Goal: Check status: Check status

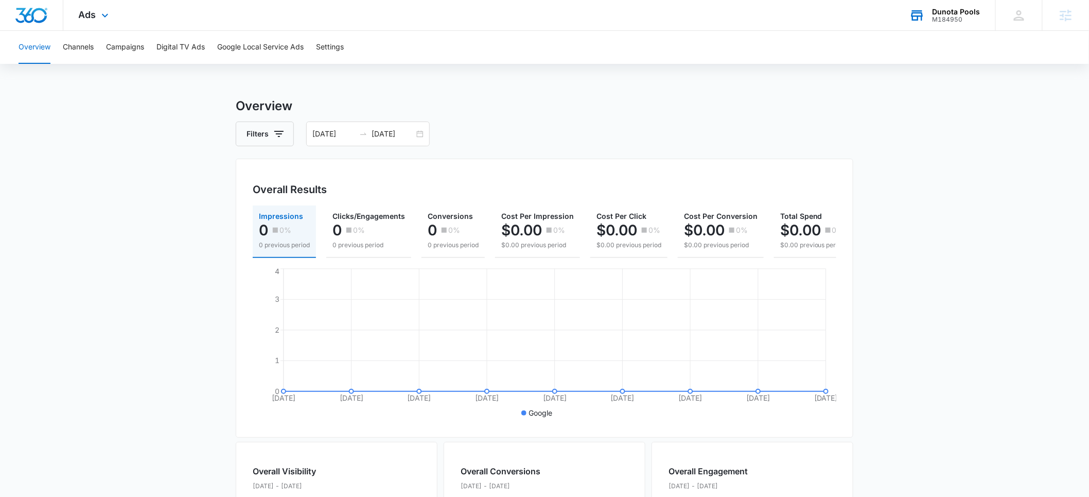
click at [959, 17] on div "M184950" at bounding box center [956, 19] width 48 height 7
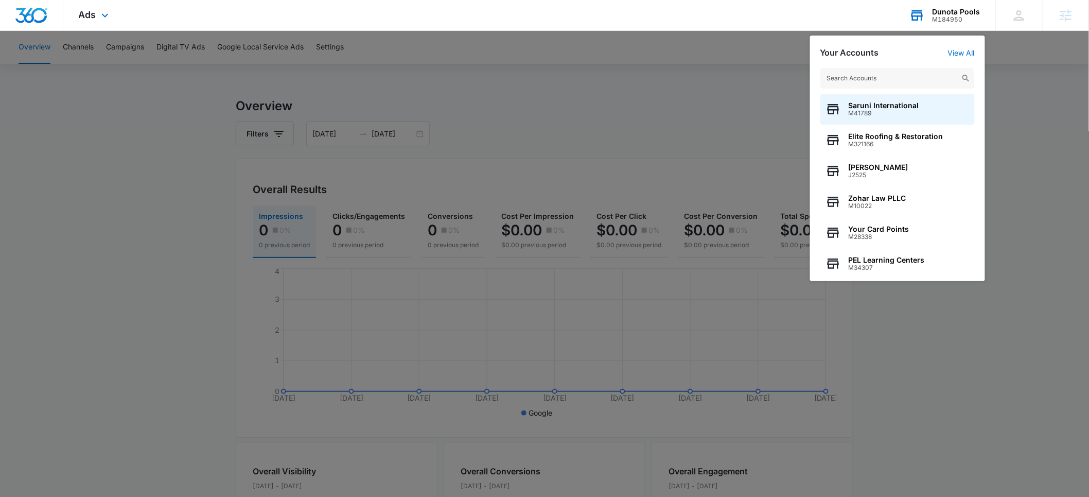
click at [883, 80] on input "text" at bounding box center [897, 78] width 154 height 21
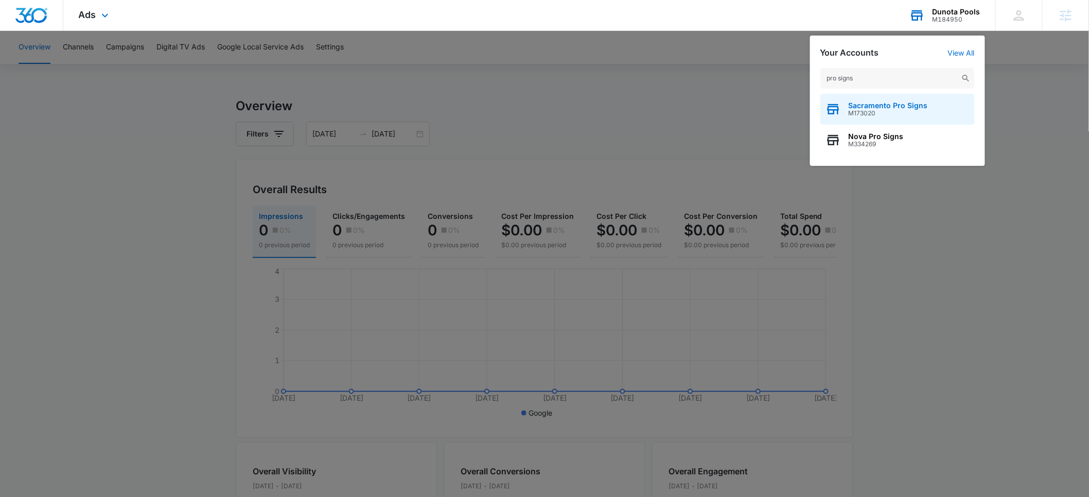
type input "pro signs"
click at [892, 113] on span "M173020" at bounding box center [887, 113] width 79 height 7
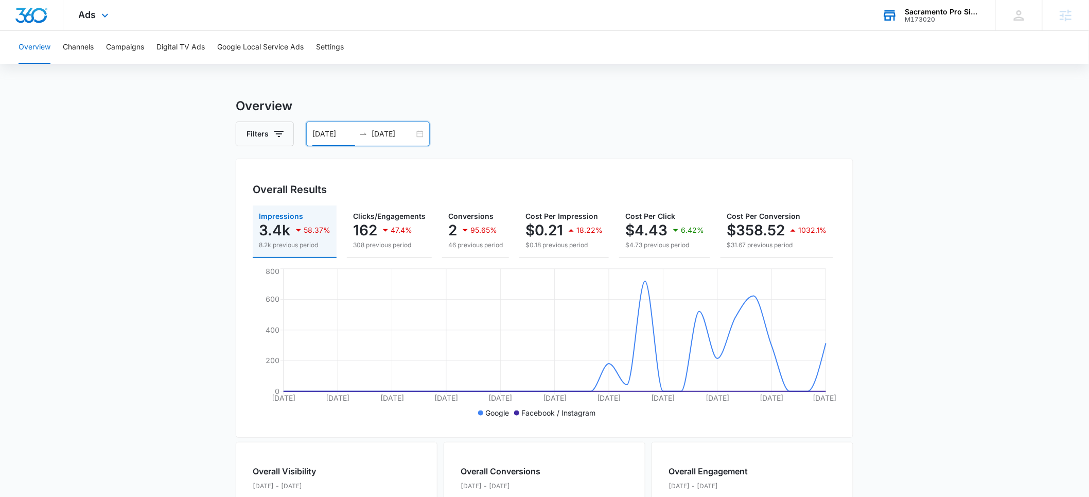
click at [328, 136] on input "09/13/2025" at bounding box center [333, 133] width 43 height 11
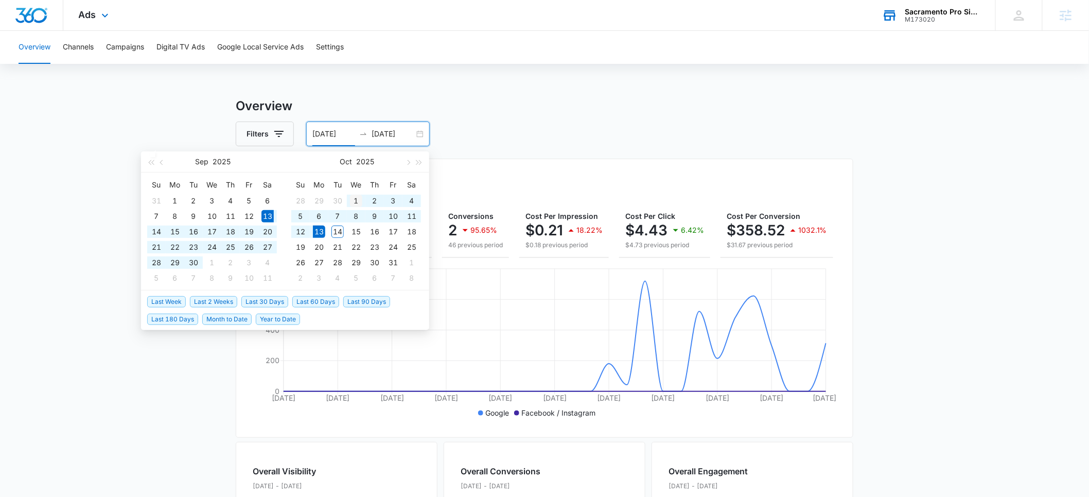
type input "10/01/2025"
click at [357, 205] on div "1" at bounding box center [356, 200] width 12 height 12
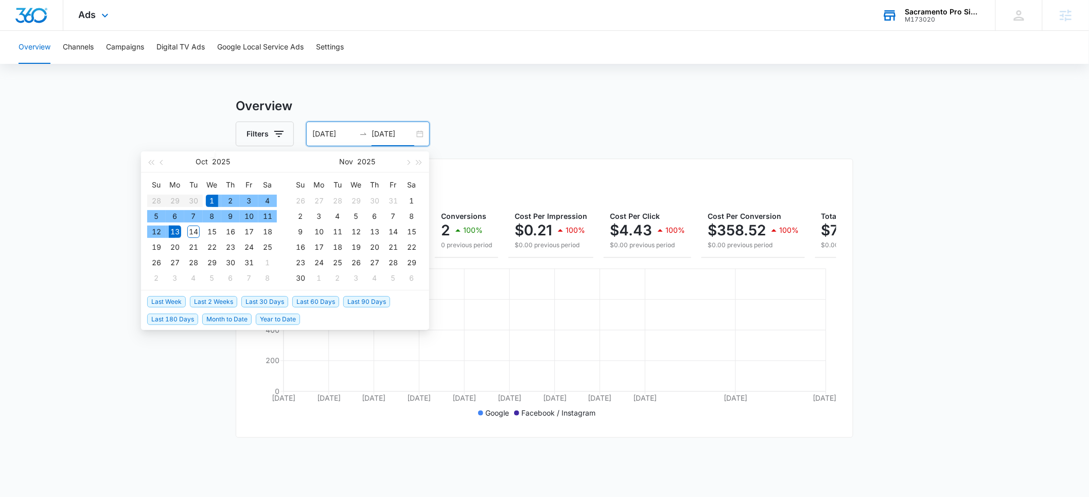
type input "10/13/2025"
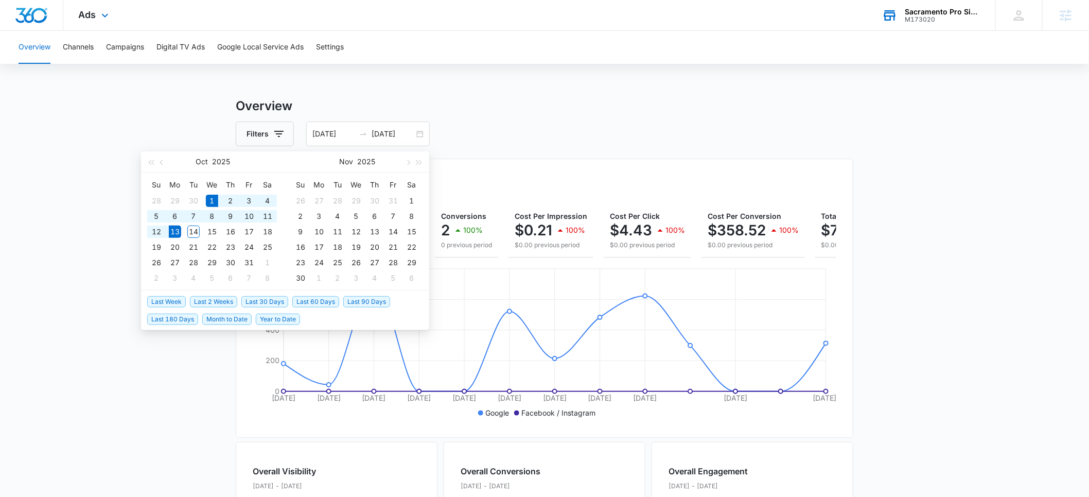
click at [94, 349] on main "Overview Filters 10/01/2025 10/13/2025 Overall Results Impressions 3.4k 100% 0 …" at bounding box center [544, 466] width 1089 height 739
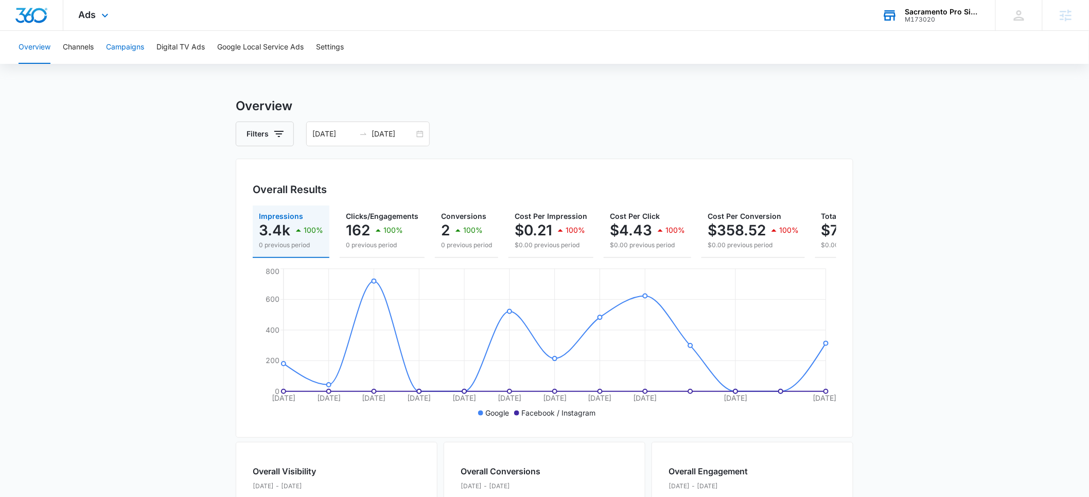
click at [131, 46] on button "Campaigns" at bounding box center [125, 47] width 38 height 33
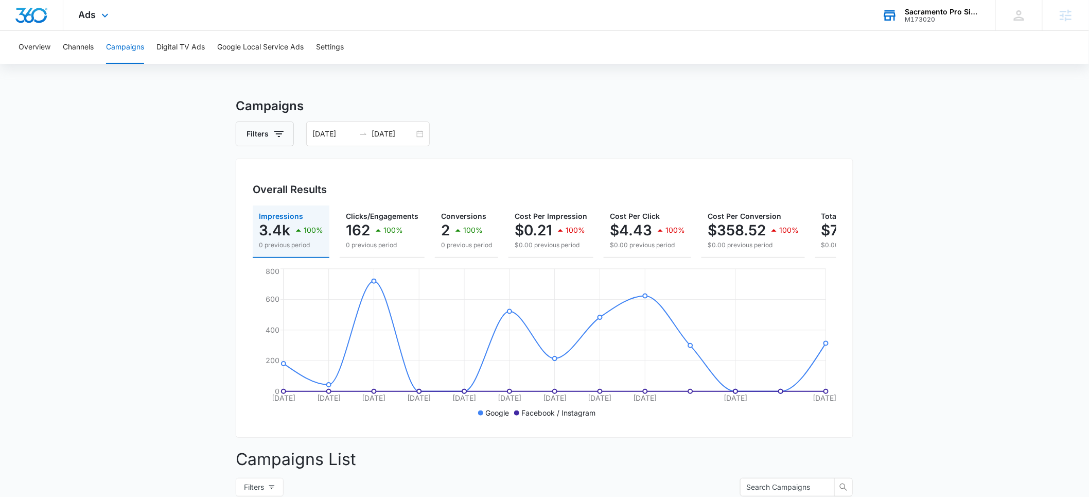
drag, startPoint x: 935, startPoint y: 15, endPoint x: 925, endPoint y: 20, distance: 11.5
click at [935, 16] on div "M173020" at bounding box center [942, 19] width 75 height 7
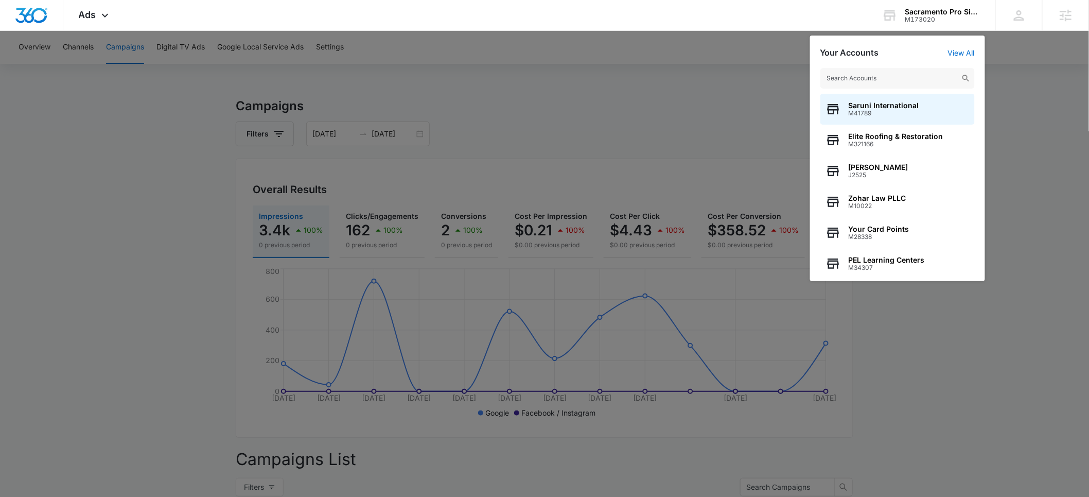
click at [859, 78] on input "text" at bounding box center [897, 78] width 154 height 21
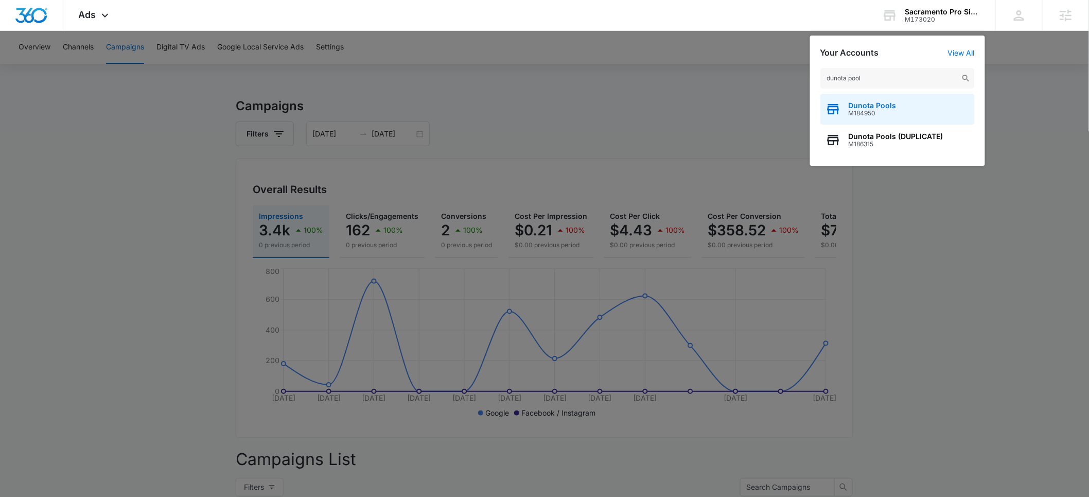
type input "dunota pool"
click at [869, 113] on span "M184950" at bounding box center [872, 113] width 48 height 7
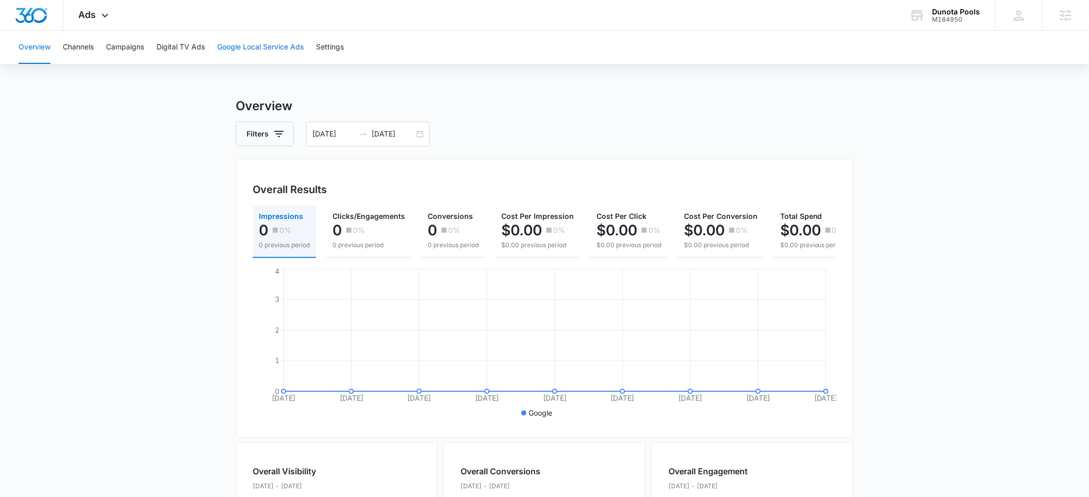
click at [245, 49] on button "Google Local Service Ads" at bounding box center [260, 47] width 86 height 33
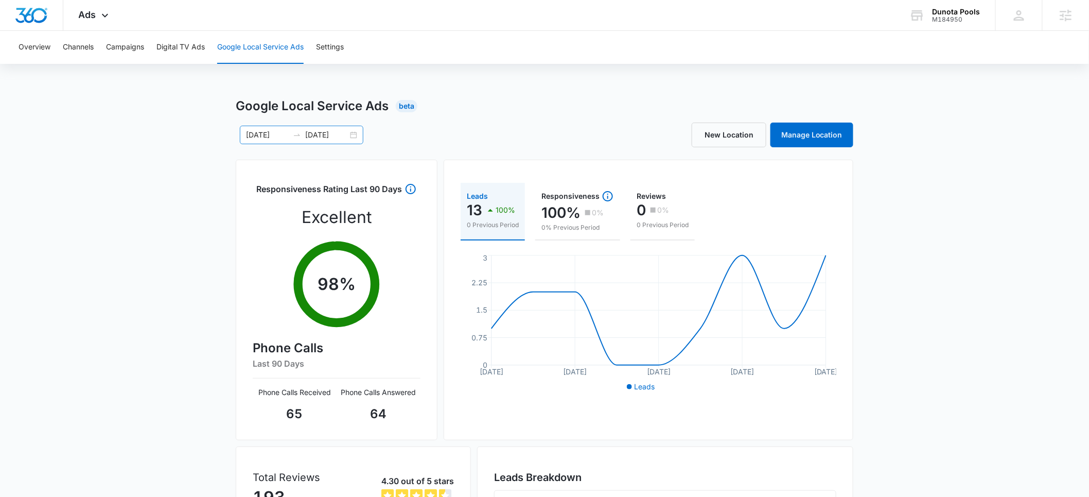
click at [262, 138] on input "10/01/2025" at bounding box center [267, 134] width 43 height 11
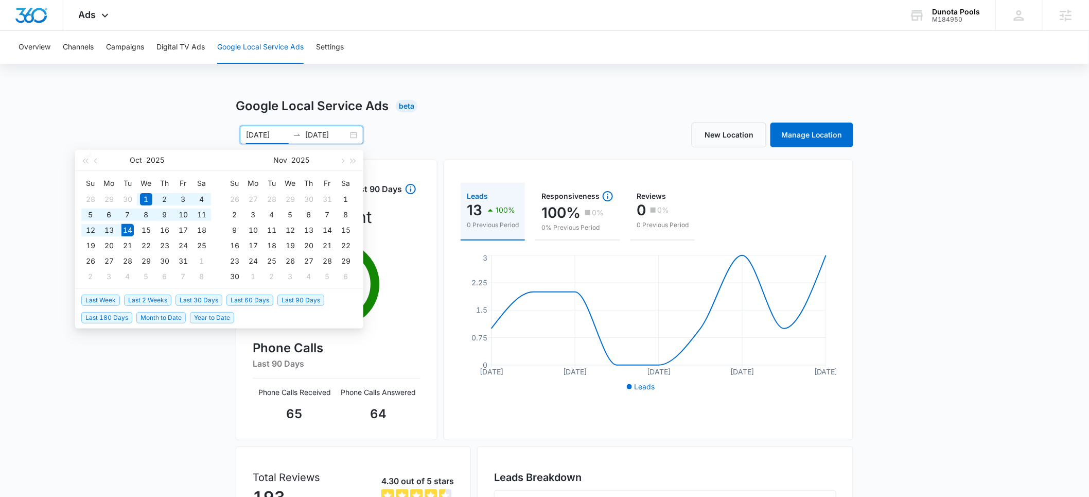
click at [259, 298] on span "Last 60 Days" at bounding box center [249, 299] width 47 height 11
type input "08/15/2025"
type input "10/14/2025"
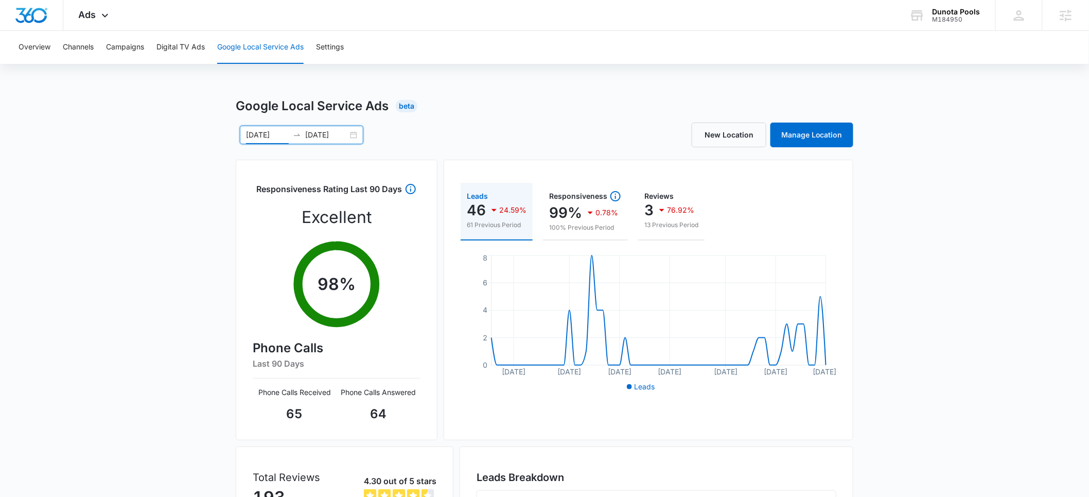
click at [257, 136] on input "08/15/2025" at bounding box center [267, 134] width 43 height 11
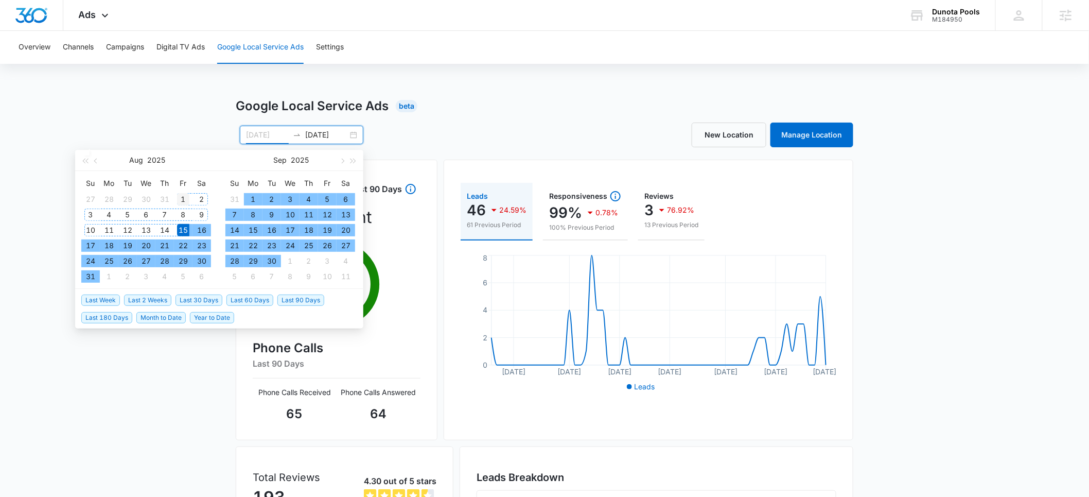
type input "08/01/2025"
click at [189, 196] on div "1" at bounding box center [183, 199] width 12 height 12
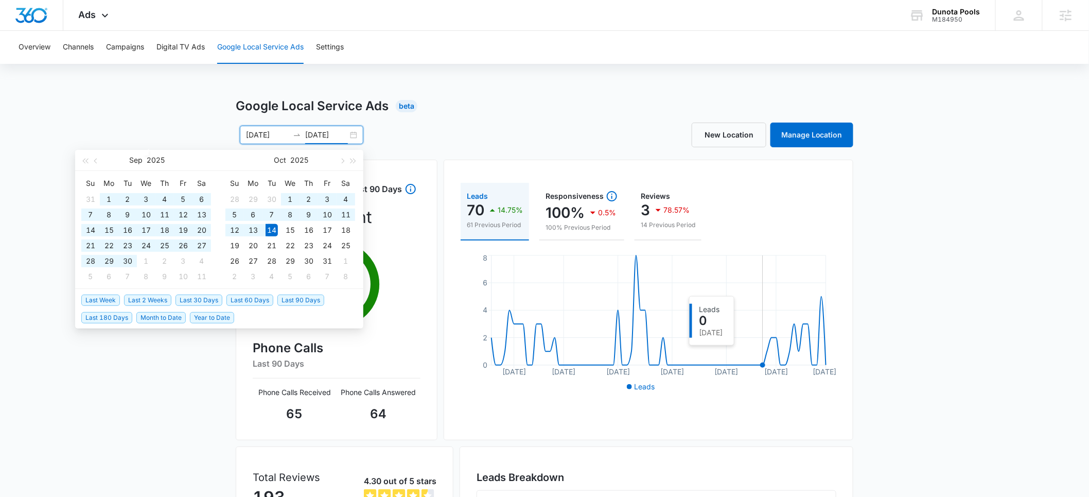
click at [764, 350] on icon "Aug 6 Aug 17 Aug 29 Sep 10 Sep 22 Oct 3 Oct 14 0 2 4 6 8" at bounding box center [649, 323] width 376 height 141
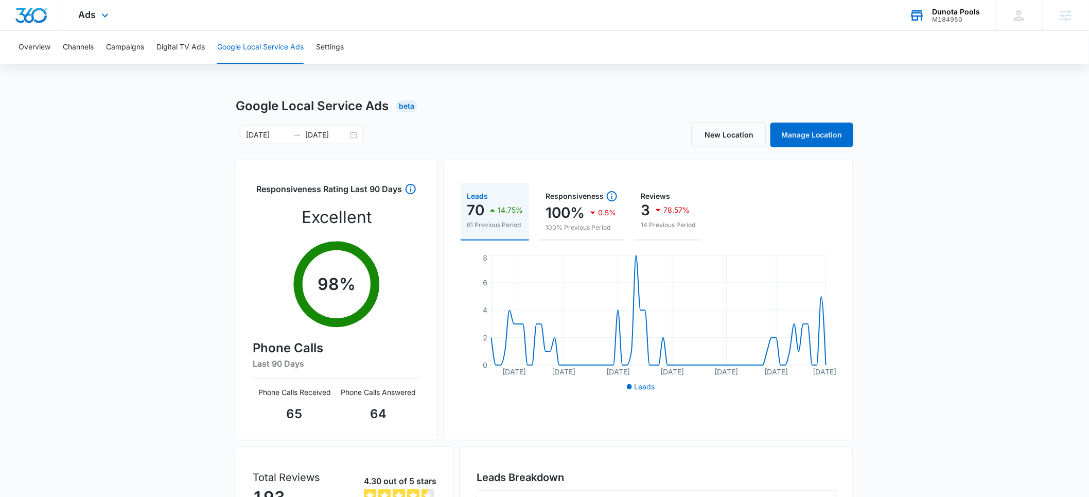
click at [954, 13] on div "Dunota Pools" at bounding box center [956, 12] width 48 height 8
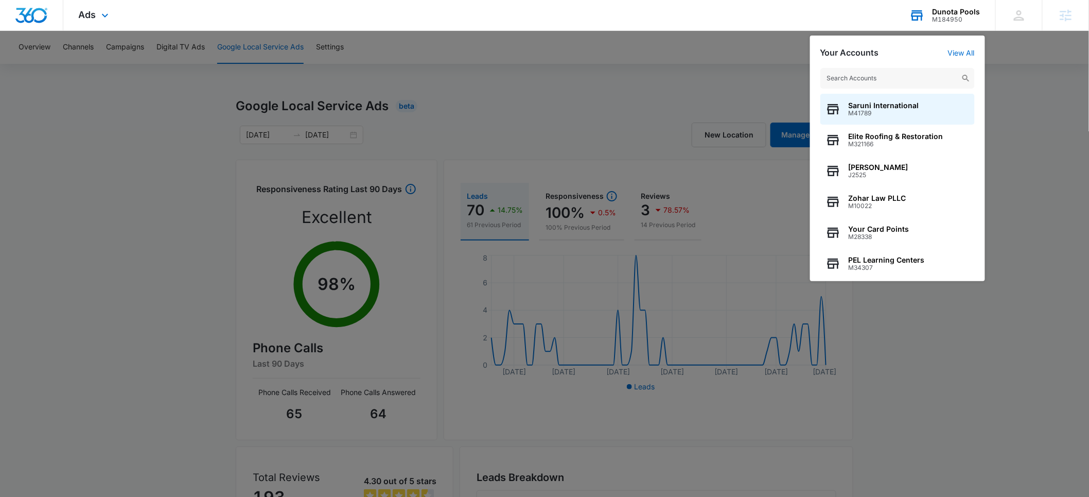
click at [847, 76] on input "text" at bounding box center [897, 78] width 154 height 21
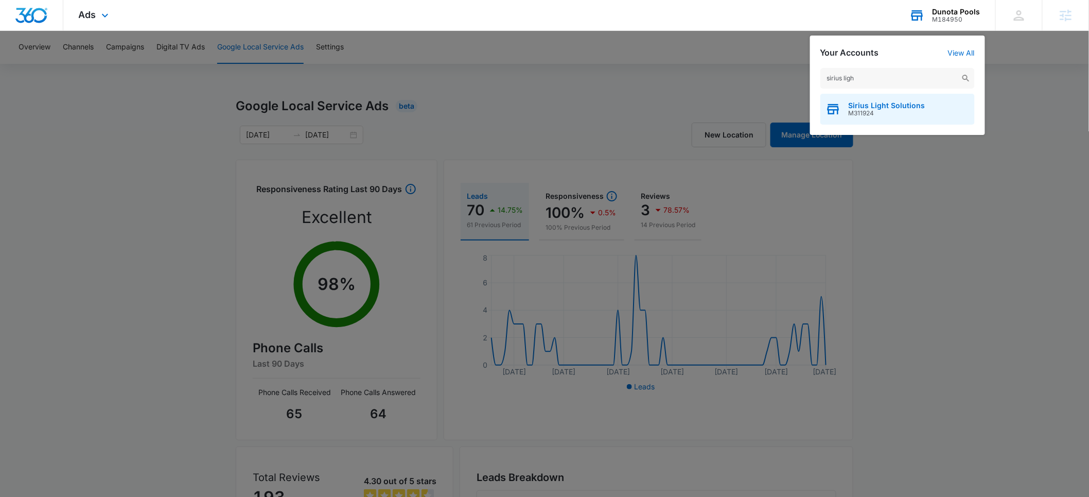
type input "sirius ligh"
click at [871, 105] on span "Sirius Light Solutions" at bounding box center [886, 105] width 77 height 8
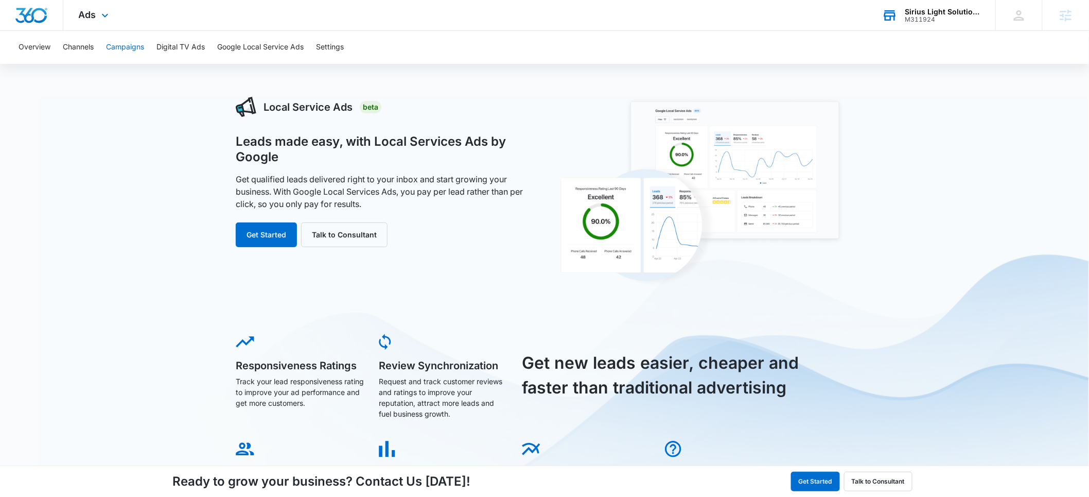
click at [124, 48] on button "Campaigns" at bounding box center [125, 47] width 38 height 33
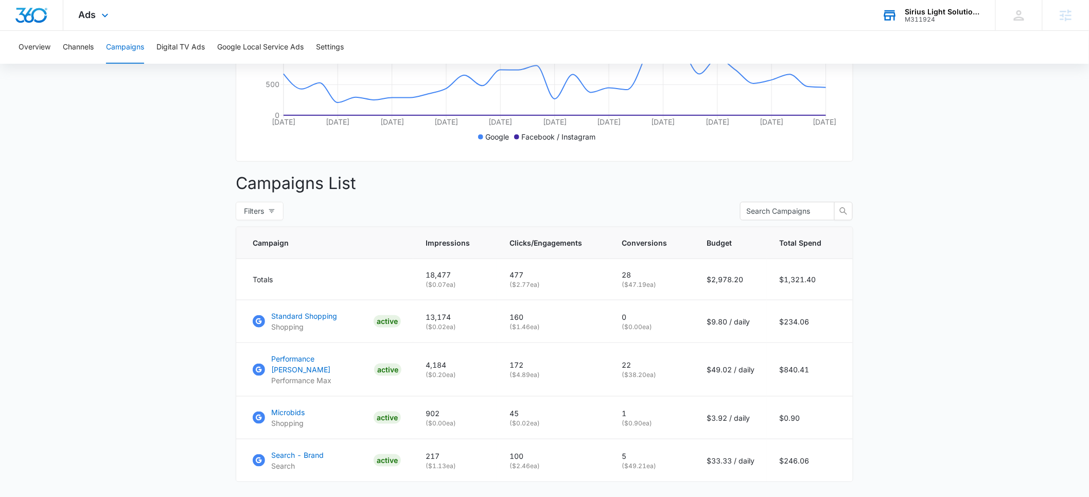
scroll to position [205, 0]
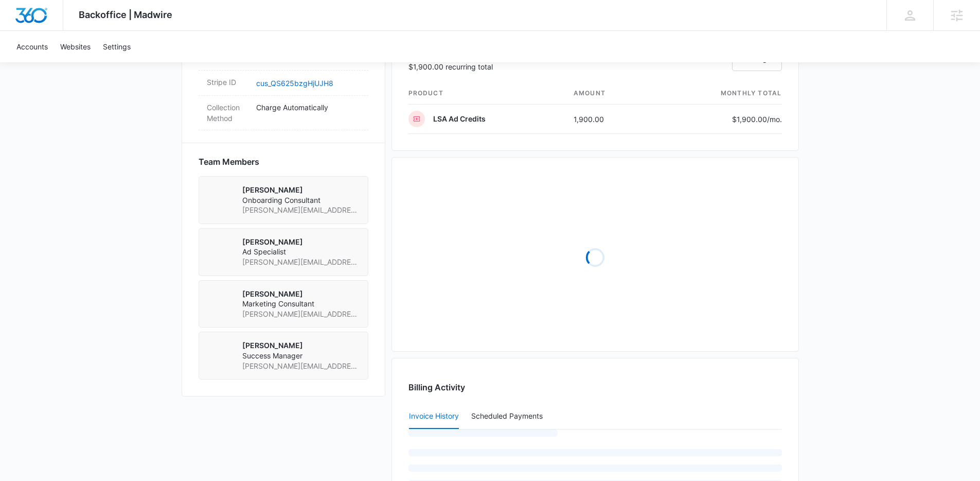
scroll to position [818, 0]
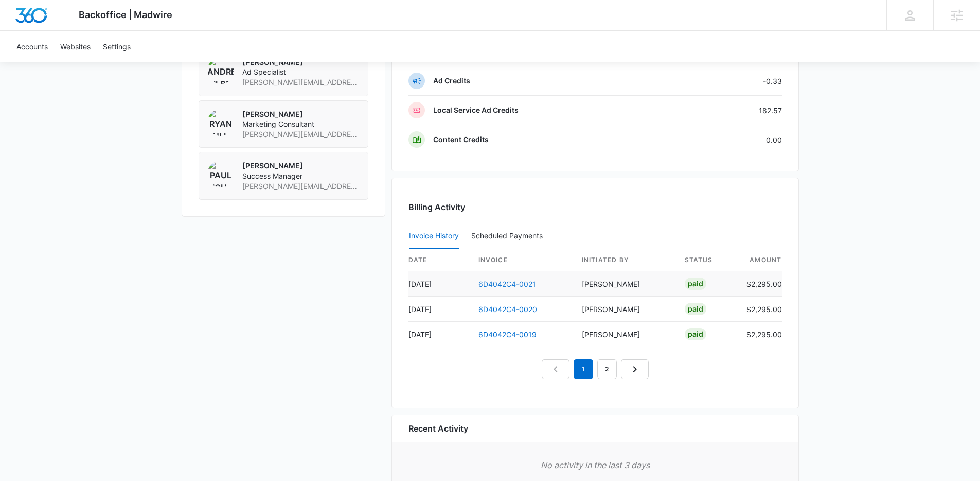
click at [502, 284] on link "6D4042C4-0021" at bounding box center [508, 283] width 58 height 9
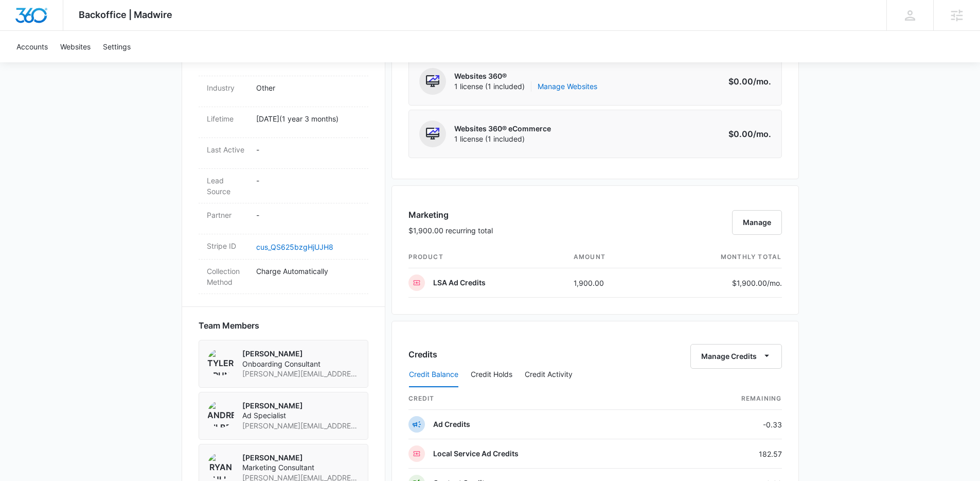
scroll to position [817, 0]
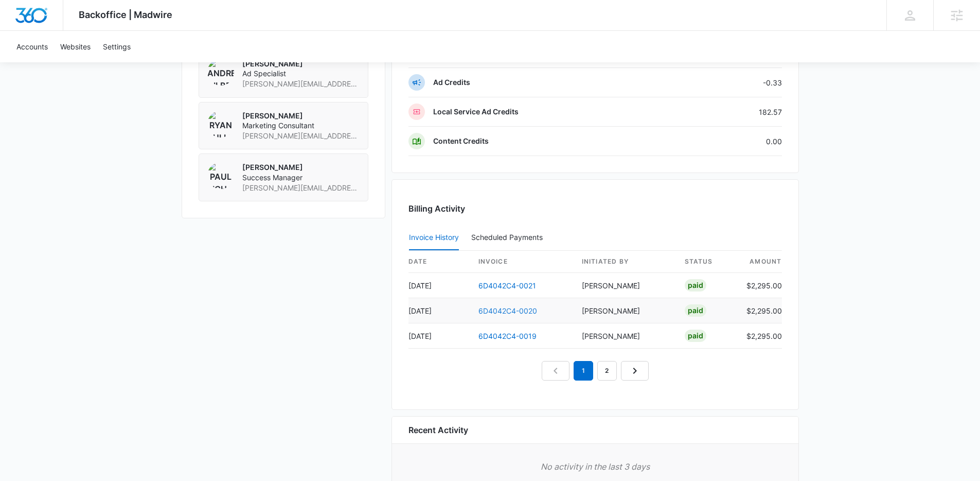
click at [502, 308] on link "6D4042C4-0020" at bounding box center [508, 310] width 59 height 9
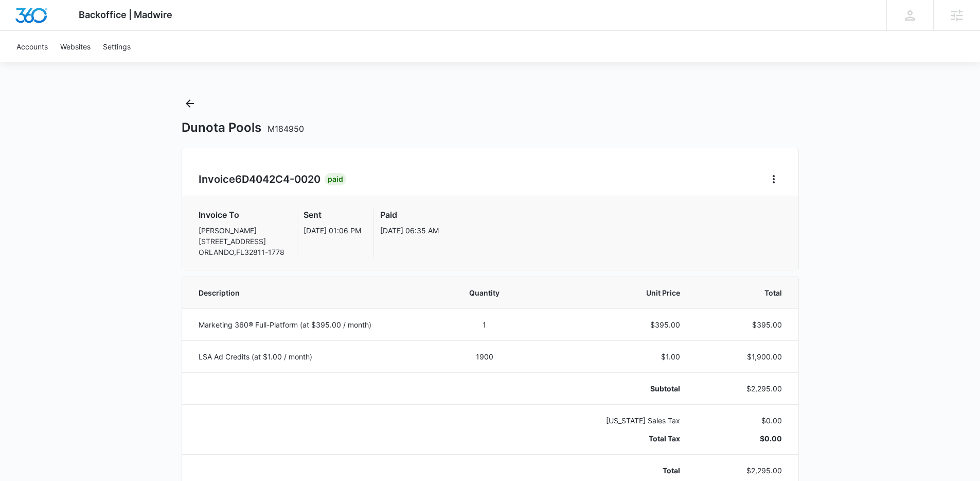
scroll to position [2, 0]
